Goal: Task Accomplishment & Management: Manage account settings

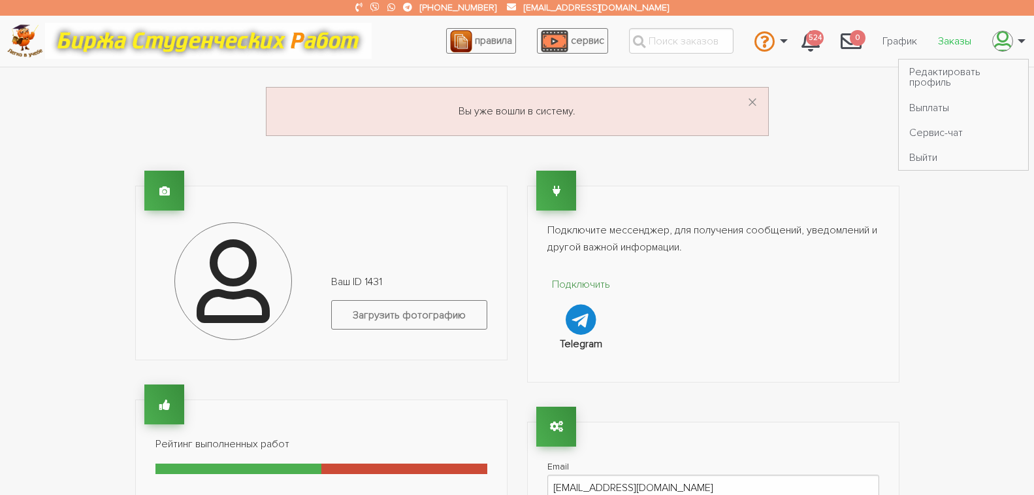
click at [961, 44] on link "Заказы" at bounding box center [955, 41] width 54 height 25
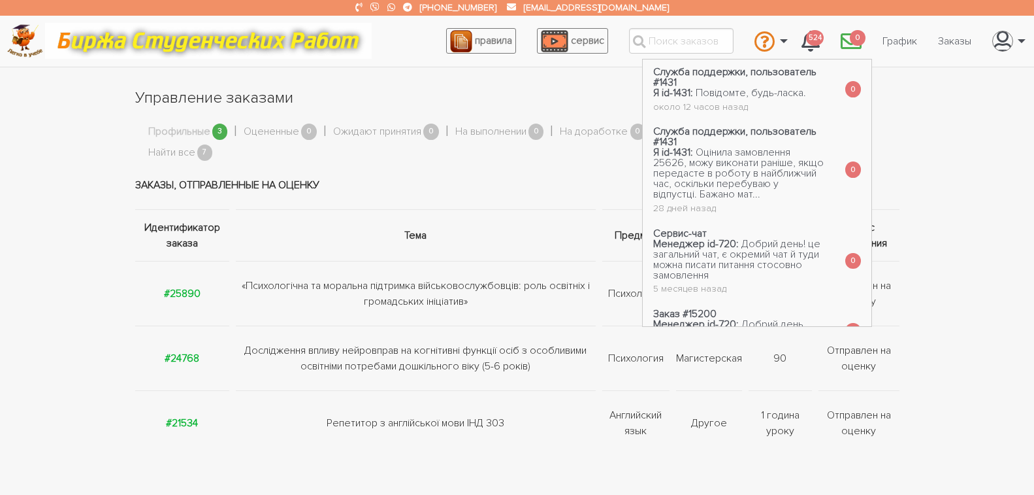
click at [846, 42] on icon "\a \a 0\a" at bounding box center [851, 41] width 21 height 21
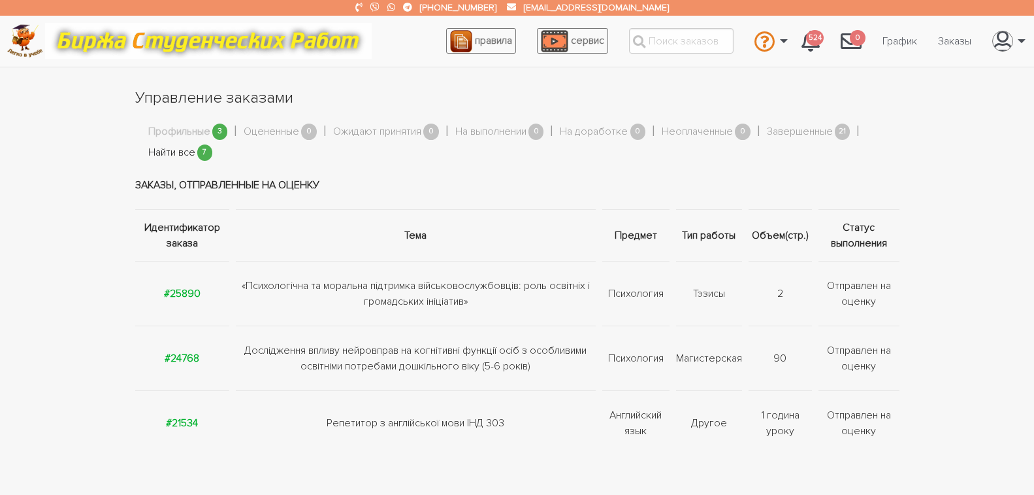
click at [171, 150] on link "Найти все" at bounding box center [171, 152] width 47 height 17
